Goal: Communication & Community: Answer question/provide support

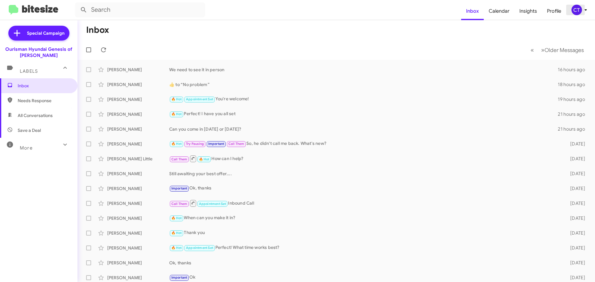
drag, startPoint x: 578, startPoint y: 11, endPoint x: 572, endPoint y: 12, distance: 6.1
click at [578, 11] on div "CT" at bounding box center [577, 10] width 11 height 11
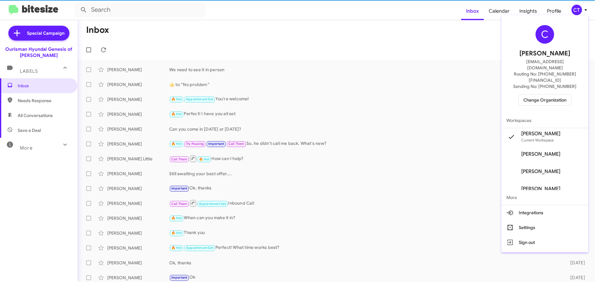
click at [533, 95] on span "Change Organization" at bounding box center [545, 100] width 43 height 11
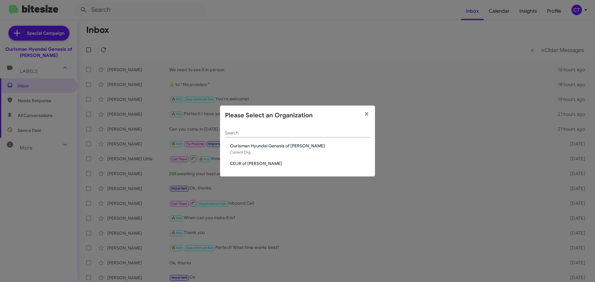
click at [250, 164] on span "CDJR of Bowie" at bounding box center [300, 164] width 140 height 6
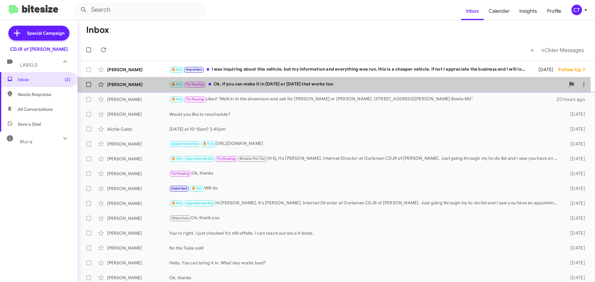
drag, startPoint x: 268, startPoint y: 87, endPoint x: 225, endPoint y: 83, distance: 42.4
click at [266, 86] on div "🔥 Hot Try Pausing Ok, if you can make it in tomorrow or Monday that works too" at bounding box center [367, 84] width 396 height 7
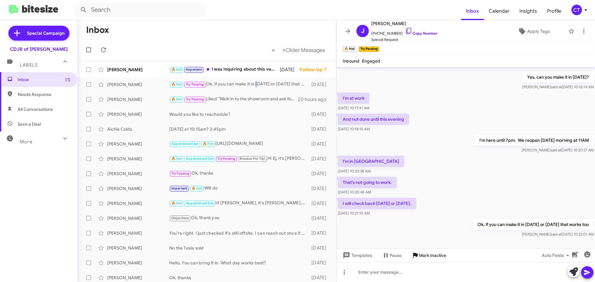
scroll to position [162, 0]
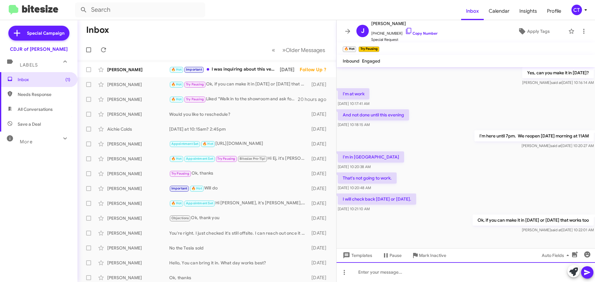
click at [372, 274] on div at bounding box center [466, 273] width 259 height 20
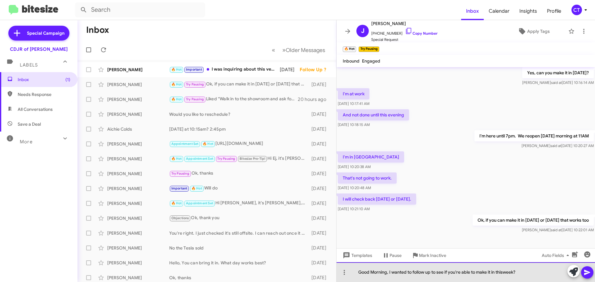
click at [505, 272] on div "Good Morning, I wanted to follow up to see if you're able to make it in thiswee…" at bounding box center [466, 273] width 259 height 20
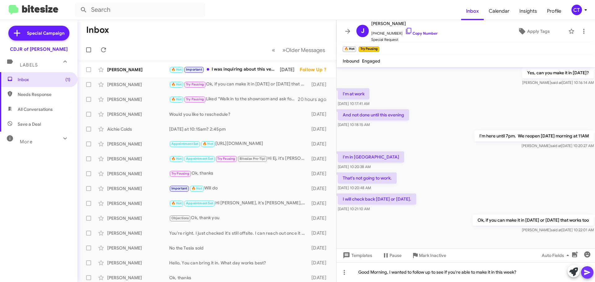
click at [586, 275] on icon at bounding box center [587, 272] width 6 height 5
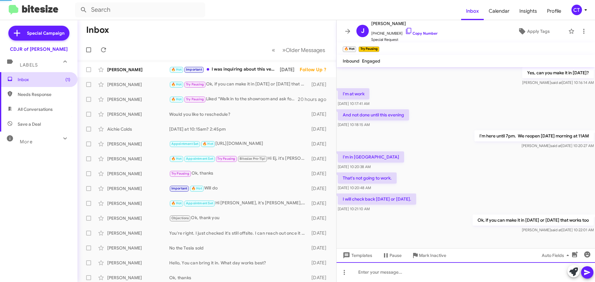
scroll to position [0, 0]
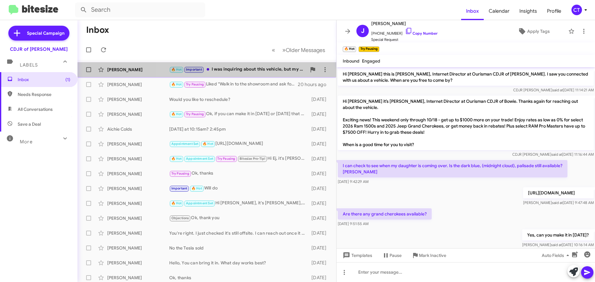
click at [241, 63] on span "Kamel Santamaria 🔥 Hot Important I was inquiring about this vehicle, but my inf…" at bounding box center [207, 69] width 259 height 15
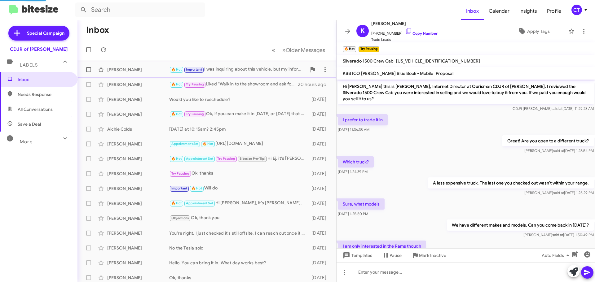
scroll to position [251, 0]
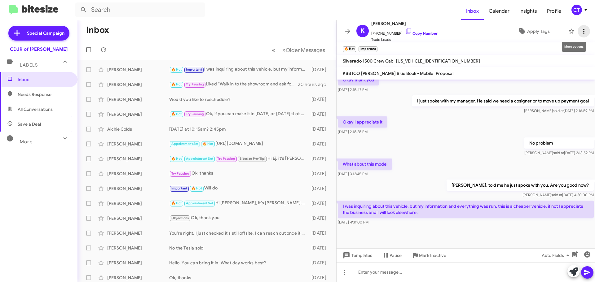
click at [578, 33] on span at bounding box center [584, 31] width 12 height 7
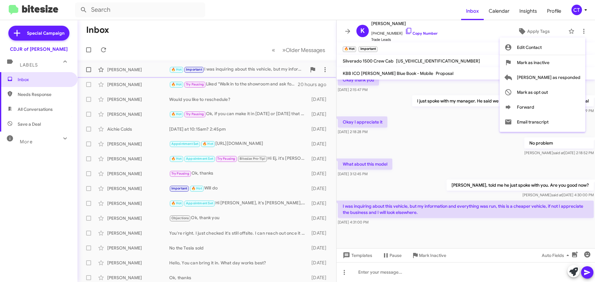
click at [576, 76] on span "Mark as responded" at bounding box center [549, 77] width 64 height 15
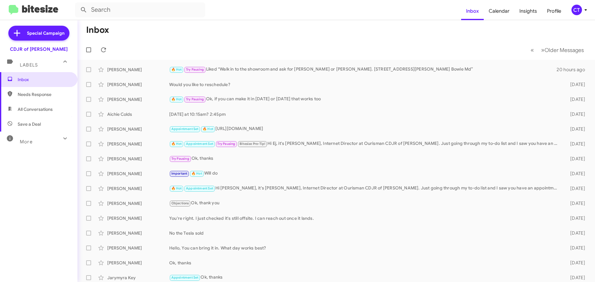
click at [36, 91] on span "Needs Response" at bounding box center [39, 94] width 78 height 15
type input "in:needs-response"
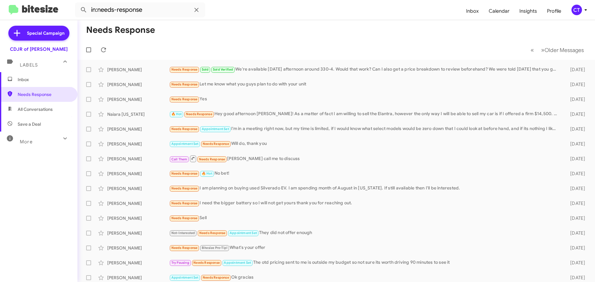
click at [584, 9] on icon at bounding box center [585, 9] width 7 height 7
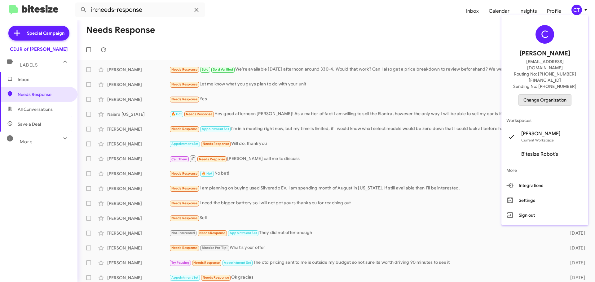
click at [561, 95] on span "Change Organization" at bounding box center [545, 100] width 43 height 11
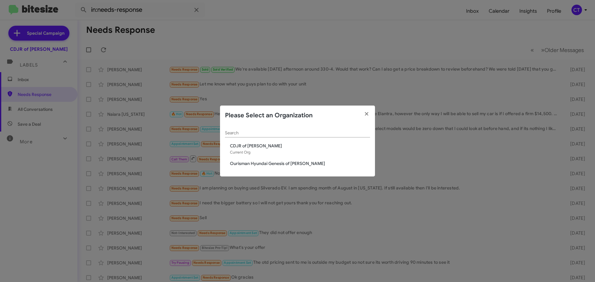
click at [241, 163] on span "Ourisman Hyundai Genesis of [PERSON_NAME]" at bounding box center [300, 164] width 140 height 6
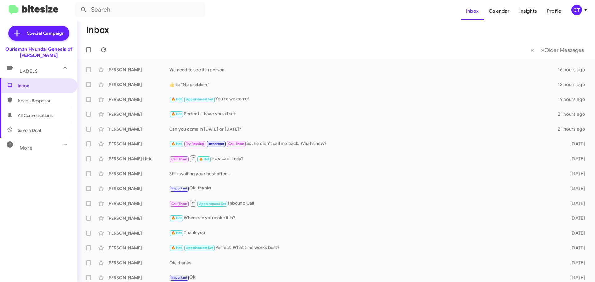
click at [19, 99] on span "Needs Response" at bounding box center [44, 101] width 53 height 6
type input "in:needs-response"
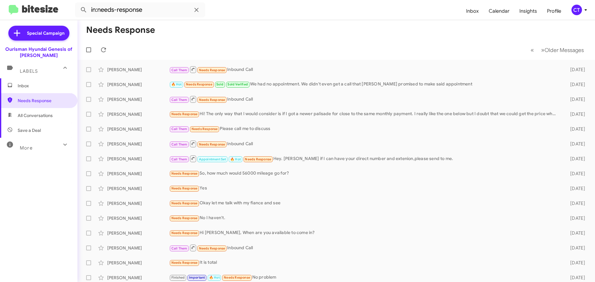
click at [23, 83] on span "Inbox" at bounding box center [44, 86] width 53 height 6
